Goal: Information Seeking & Learning: Find specific fact

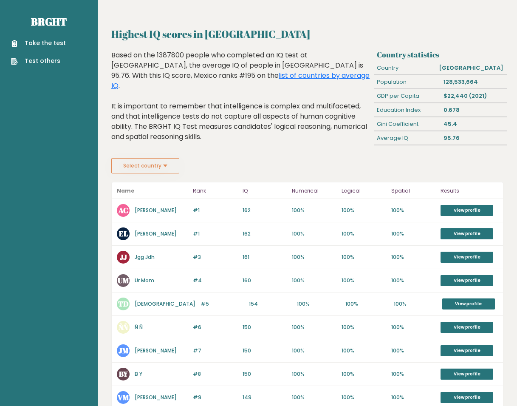
click at [221, 164] on fieldset "Select country Country Afghanistan Albania Algeria American Samoa Andorra Angol…" at bounding box center [187, 165] width 153 height 15
click at [406, 166] on div "Select country Country [GEOGRAPHIC_DATA] [GEOGRAPHIC_DATA] [GEOGRAPHIC_DATA] [U…" at bounding box center [307, 165] width 392 height 15
click at [164, 160] on button "Select country" at bounding box center [145, 165] width 68 height 15
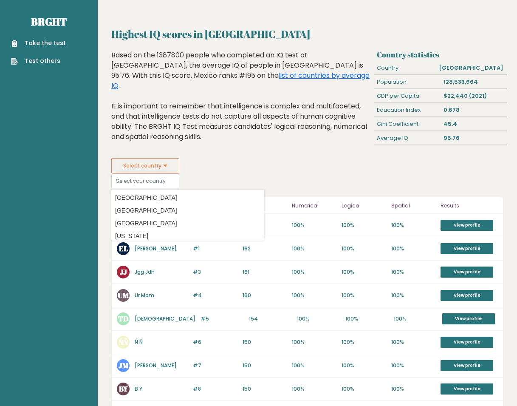
click at [164, 163] on button "Select country" at bounding box center [145, 165] width 68 height 15
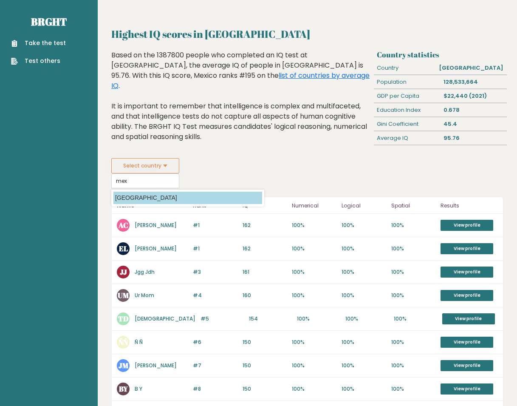
click at [149, 198] on option "[GEOGRAPHIC_DATA]" at bounding box center [187, 198] width 149 height 12
type input "[GEOGRAPHIC_DATA]"
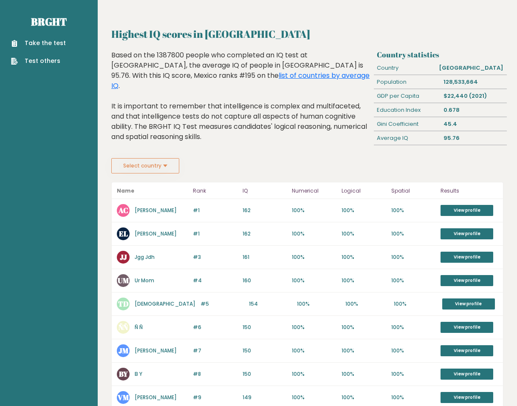
click at [314, 127] on div "Based on the 1387800 people who completed an IQ test at [GEOGRAPHIC_DATA], the …" at bounding box center [240, 102] width 259 height 104
click at [411, 170] on div "Select country Country [GEOGRAPHIC_DATA] [GEOGRAPHIC_DATA] [GEOGRAPHIC_DATA] [U…" at bounding box center [307, 165] width 392 height 15
